Goal: Register for event/course

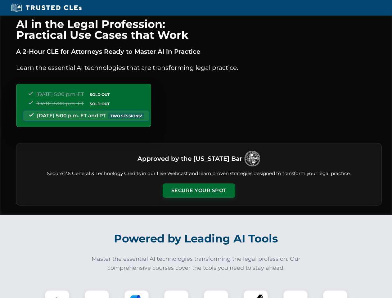
click at [198, 190] on button "Secure Your Spot" at bounding box center [199, 190] width 73 height 14
click at [57, 294] on img at bounding box center [57, 302] width 18 height 18
click at [97, 294] on div at bounding box center [96, 302] width 25 height 25
